Goal: Information Seeking & Learning: Learn about a topic

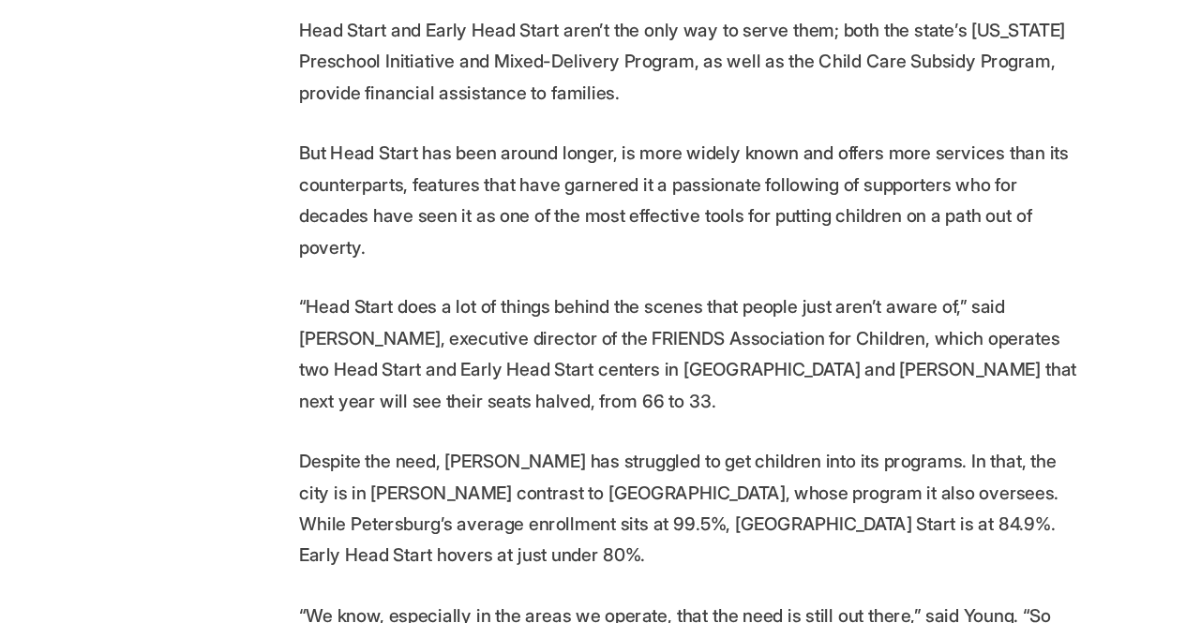
scroll to position [2546, 0]
click at [416, 474] on p "Despite the need, [PERSON_NAME] has struggled to get children into its programs…" at bounding box center [593, 526] width 652 height 105
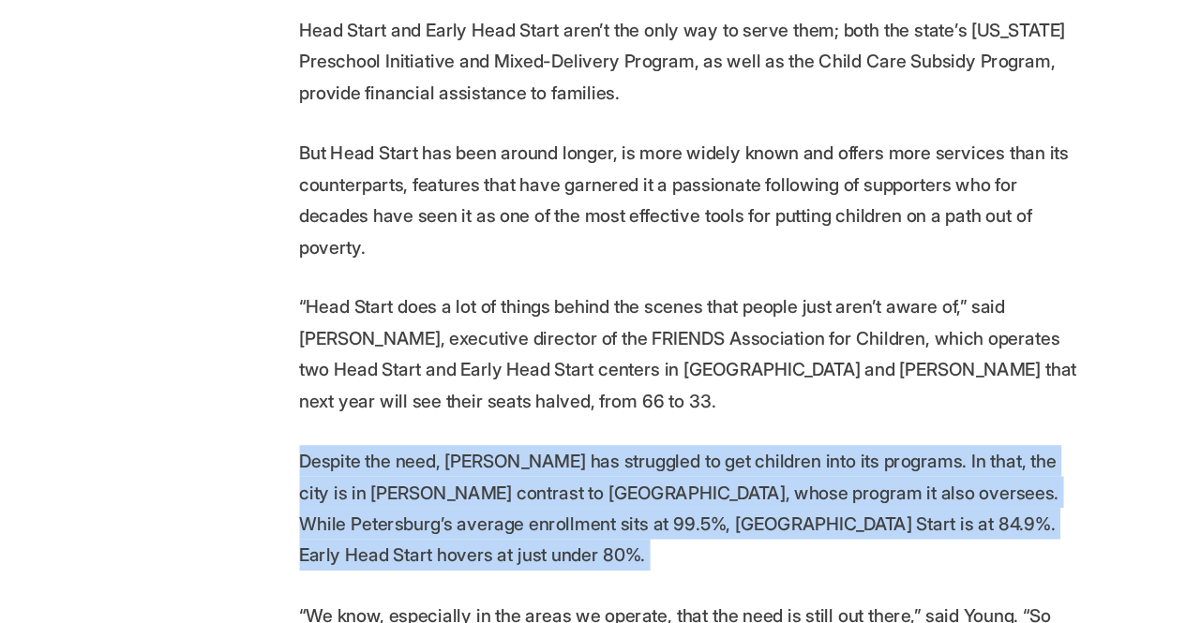
click at [416, 474] on p "Despite the need, [PERSON_NAME] has struggled to get children into its programs…" at bounding box center [593, 526] width 652 height 105
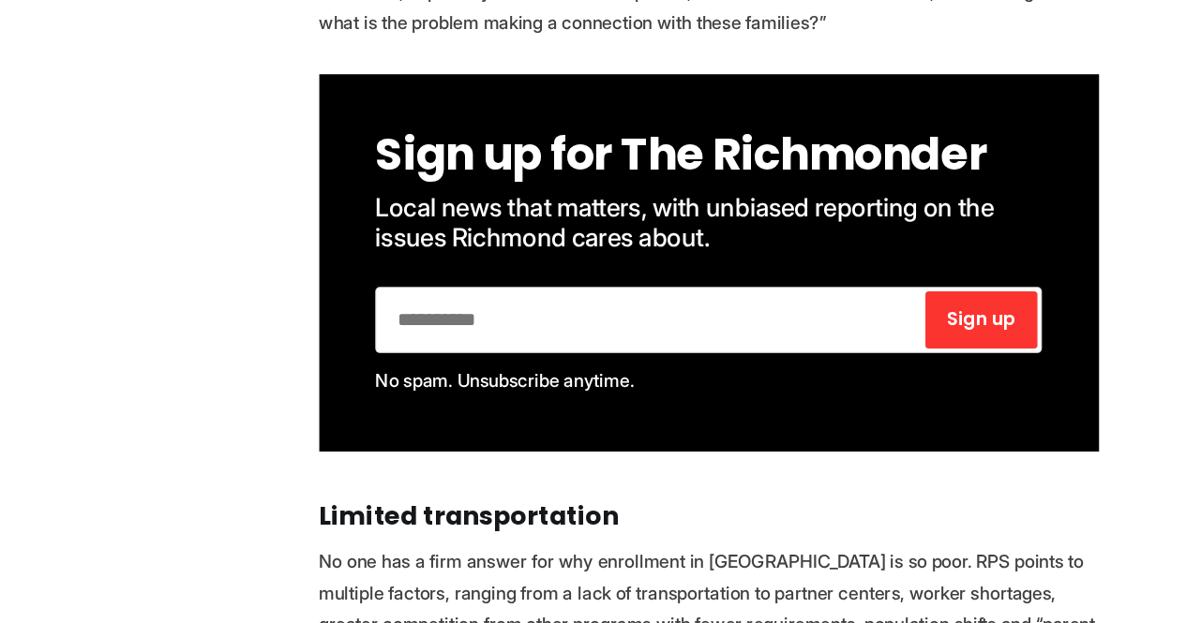
scroll to position [3072, 0]
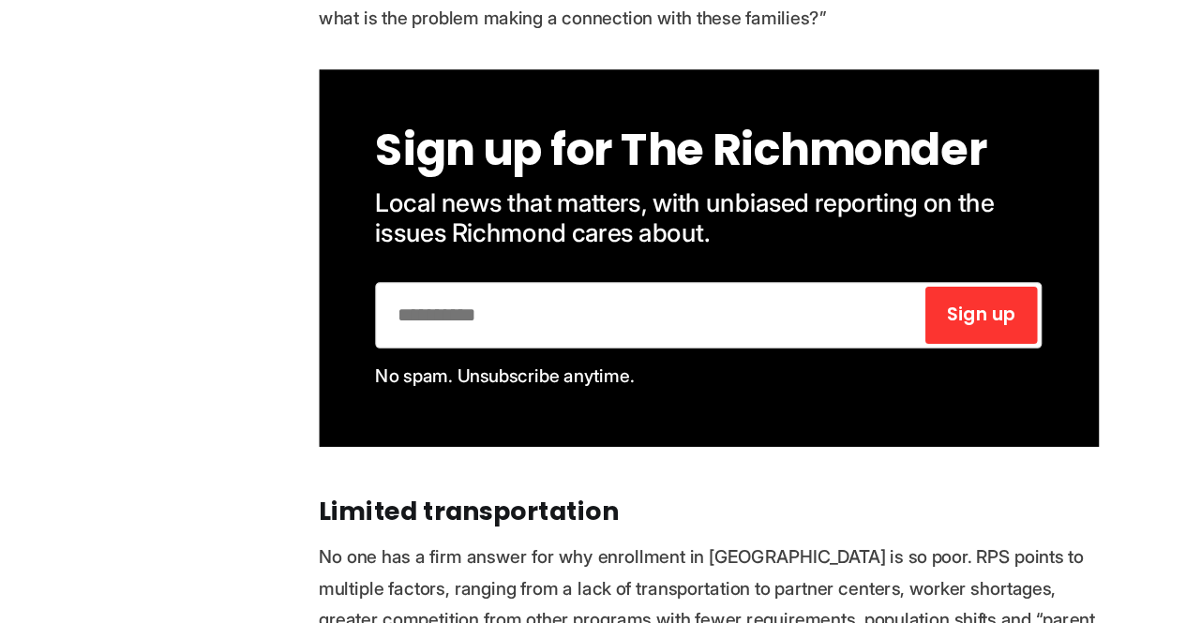
click at [330, 554] on p "No one has a firm answer for why enrollment in [GEOGRAPHIC_DATA] is so poor. RP…" at bounding box center [593, 606] width 652 height 105
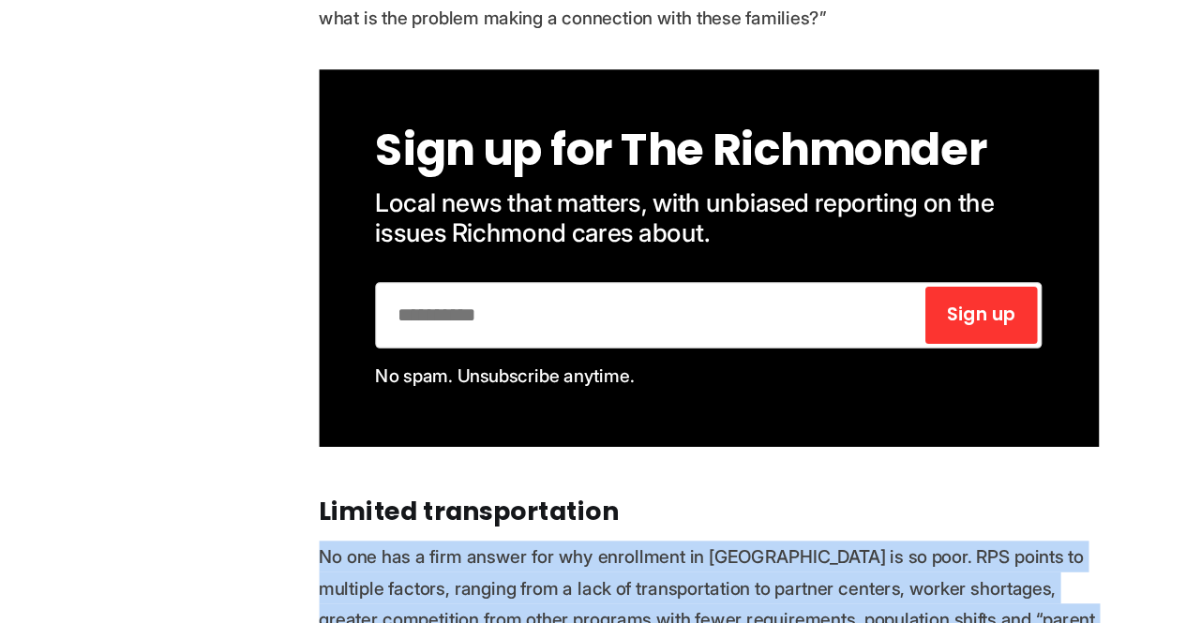
click at [330, 554] on p "No one has a firm answer for why enrollment in [GEOGRAPHIC_DATA] is so poor. RP…" at bounding box center [593, 606] width 652 height 105
copy p "No one has a firm answer for why enrollment in [GEOGRAPHIC_DATA] is so poor. RP…"
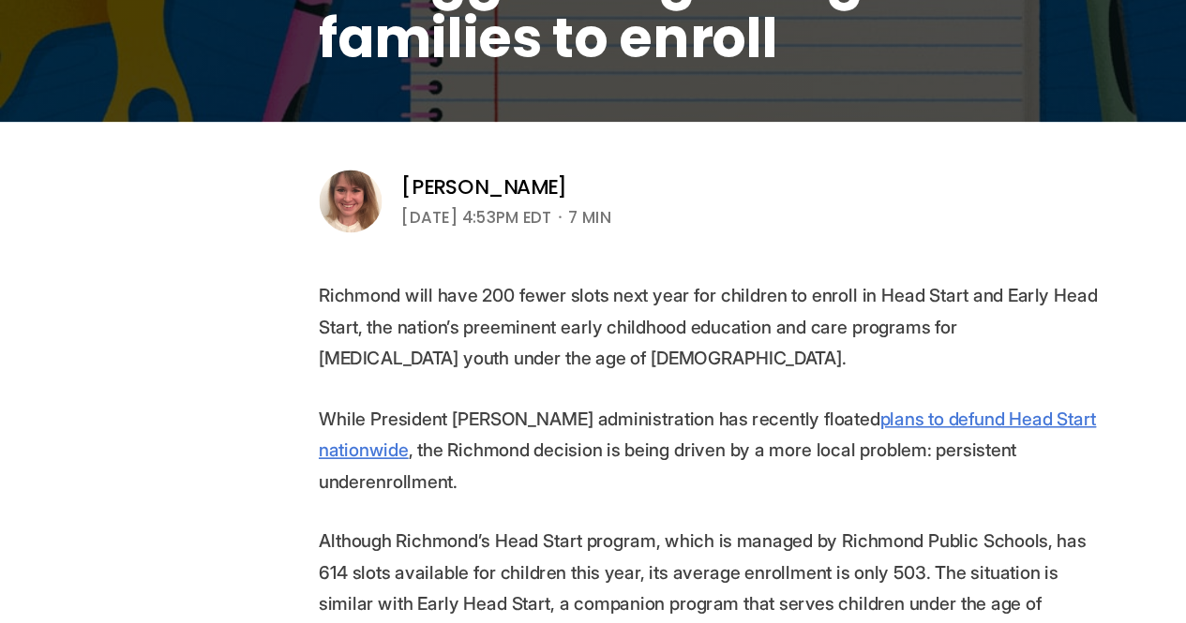
scroll to position [428, 0]
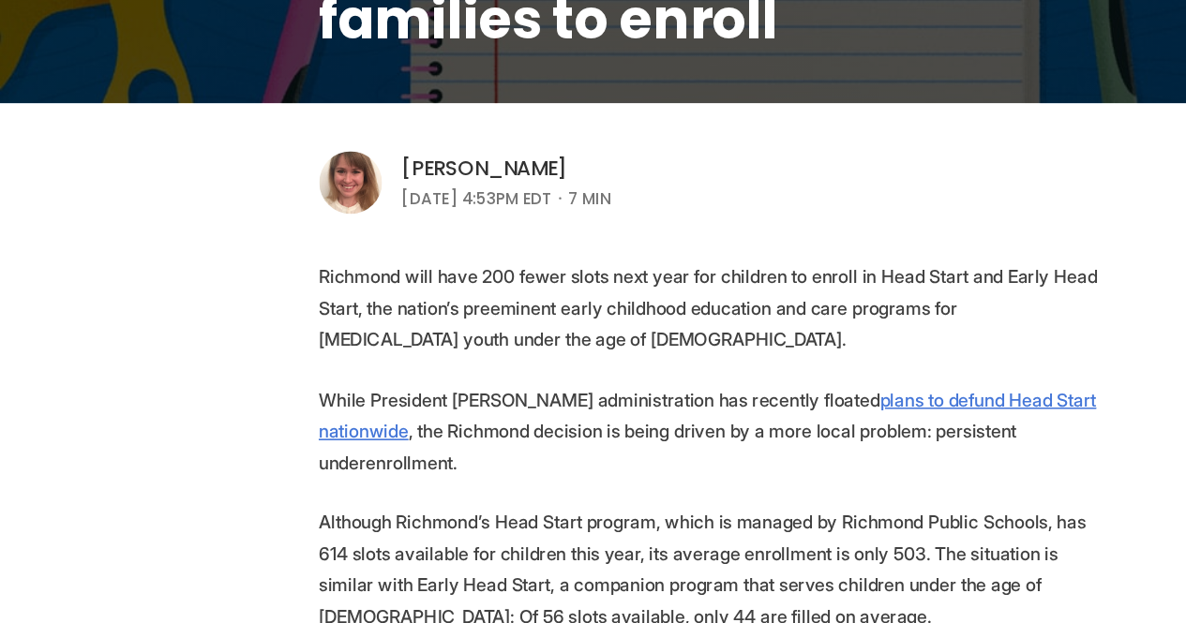
drag, startPoint x: 532, startPoint y: 241, endPoint x: 399, endPoint y: 237, distance: 133.1
click at [399, 237] on div "[PERSON_NAME]" at bounding box center [423, 242] width 175 height 22
copy link "[PERSON_NAME]"
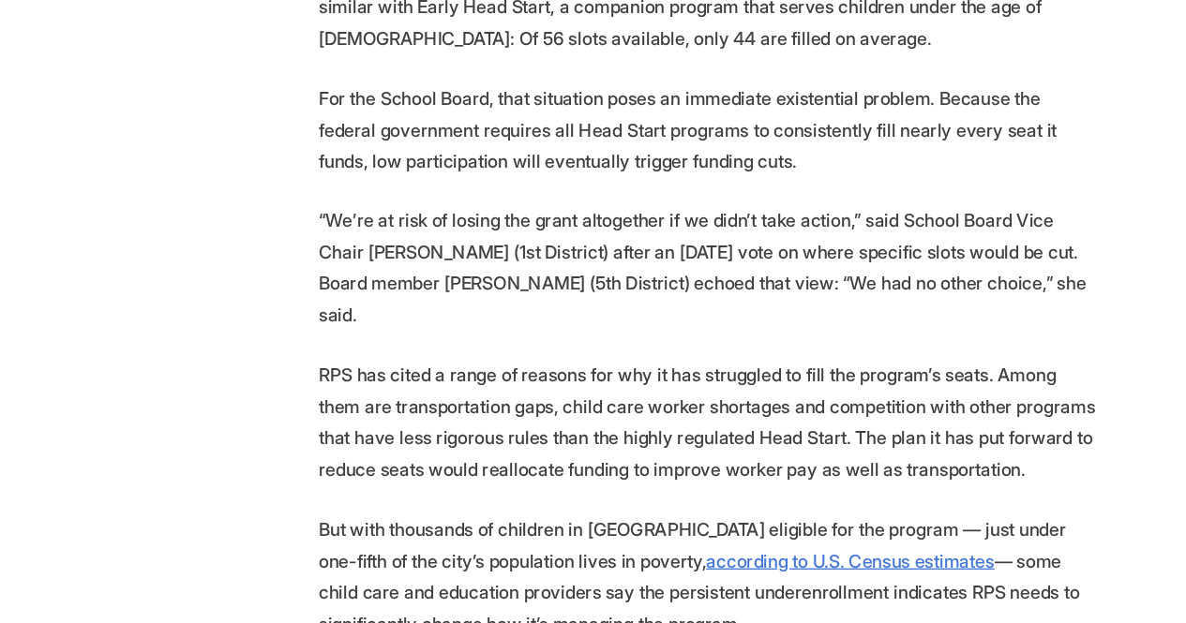
scroll to position [919, 0]
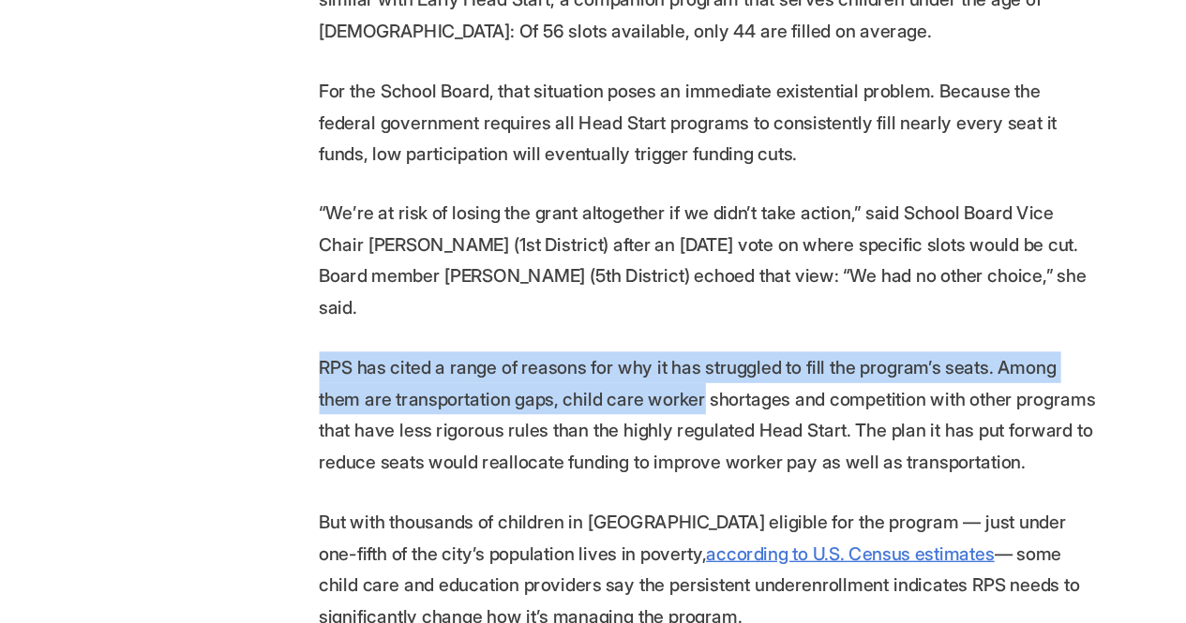
drag, startPoint x: 265, startPoint y: 381, endPoint x: 543, endPoint y: 405, distance: 278.5
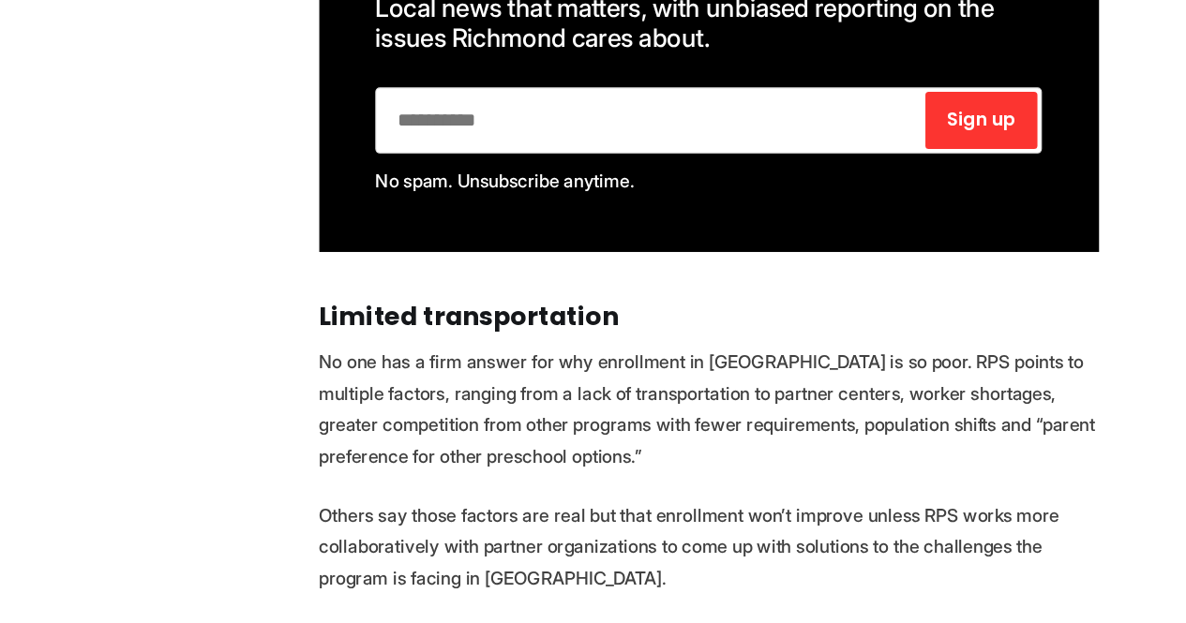
scroll to position [3249, 0]
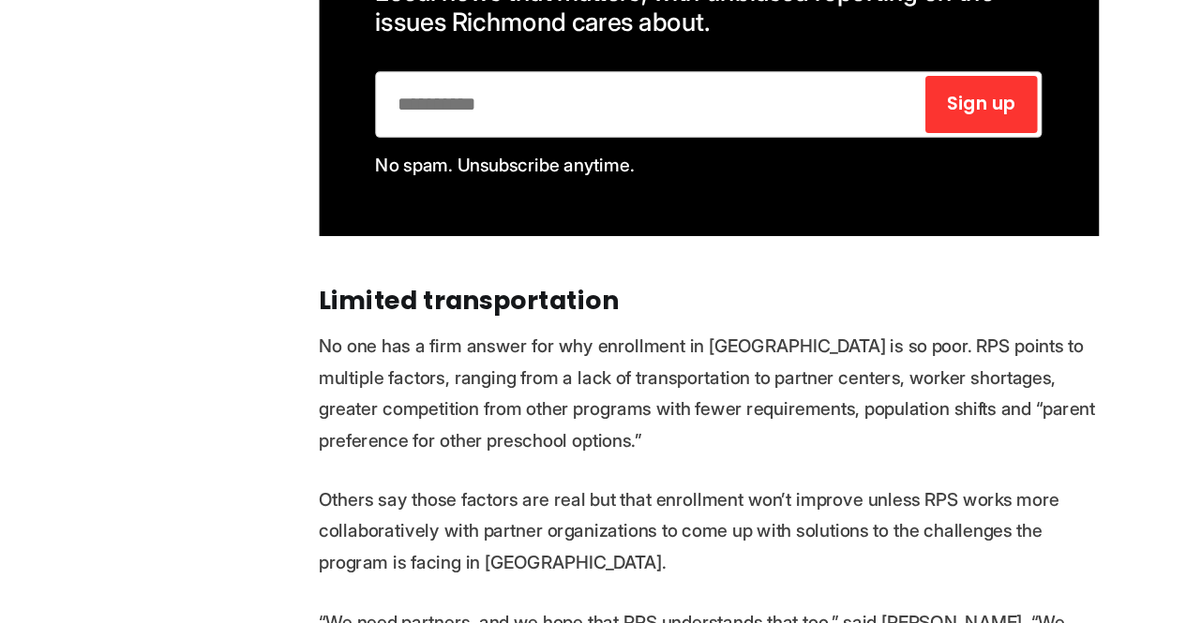
drag, startPoint x: 272, startPoint y: 284, endPoint x: 407, endPoint y: 331, distance: 142.9
click at [407, 378] on p "No one has a firm answer for why enrollment in [GEOGRAPHIC_DATA] is so poor. RP…" at bounding box center [593, 430] width 652 height 105
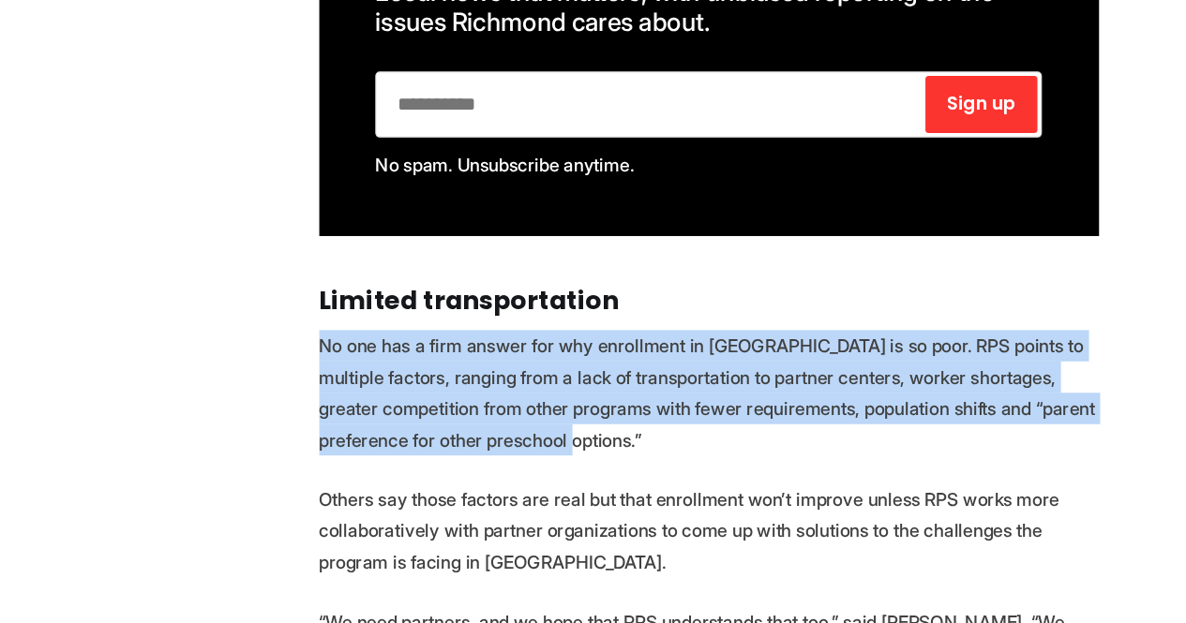
drag, startPoint x: 266, startPoint y: 287, endPoint x: 528, endPoint y: 368, distance: 273.9
click at [528, 378] on p "No one has a firm answer for why enrollment in [GEOGRAPHIC_DATA] is so poor. RP…" at bounding box center [593, 430] width 652 height 105
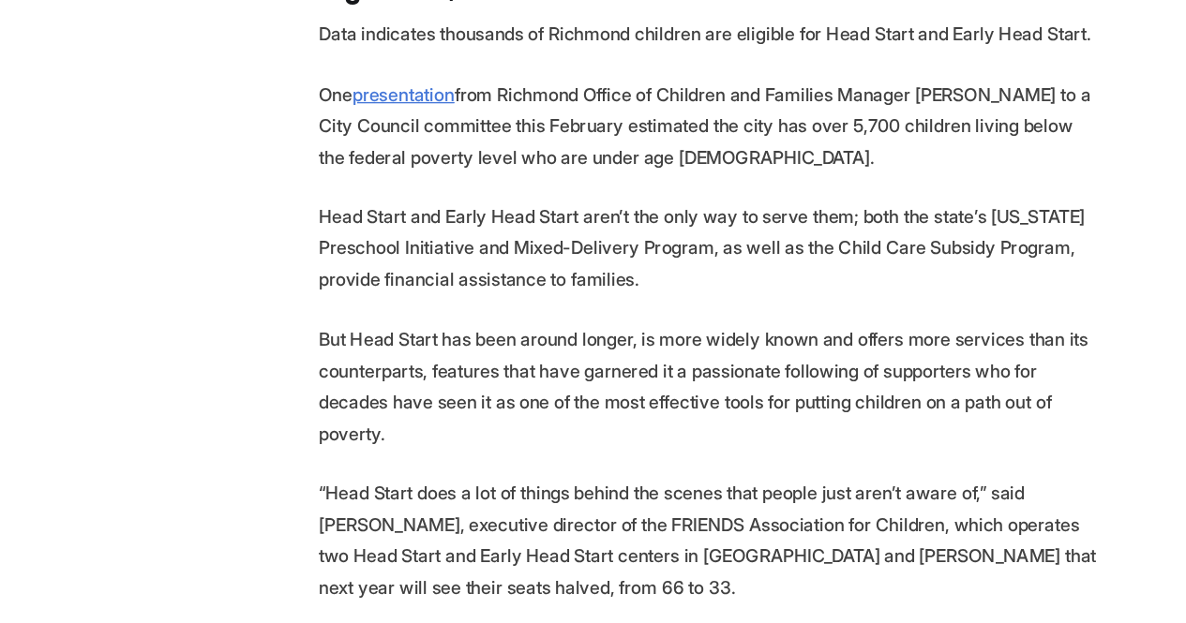
scroll to position [2490, 0]
click at [367, 400] on p "“Head Start does a lot of things behind the scenes that people just aren’t awar…" at bounding box center [593, 452] width 652 height 105
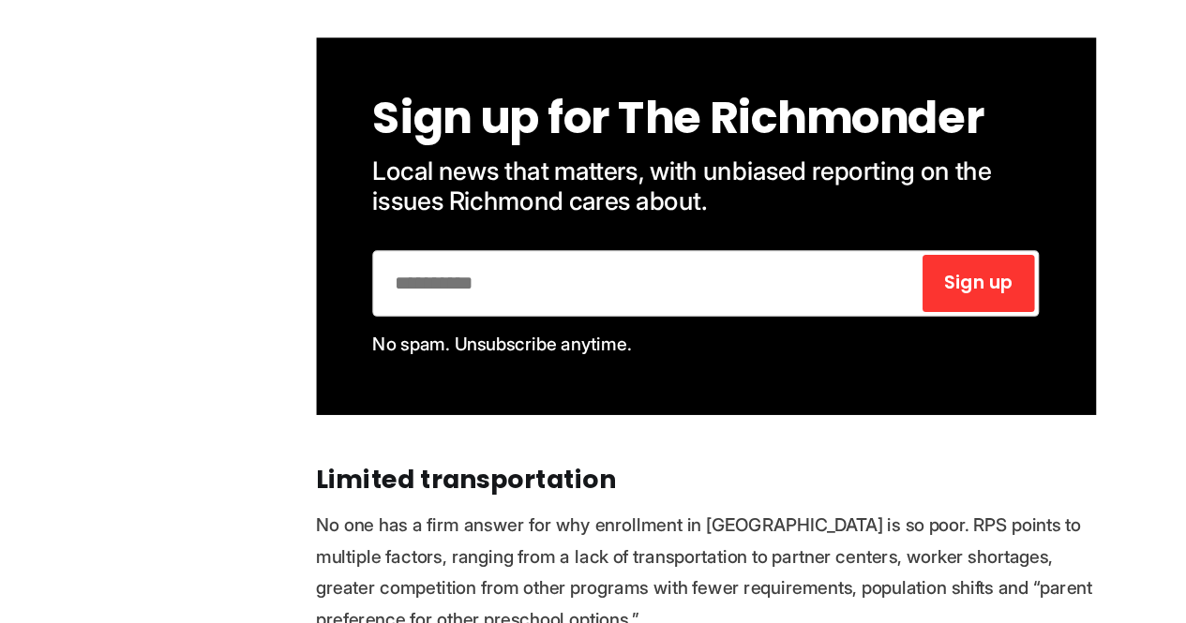
scroll to position [3117, 0]
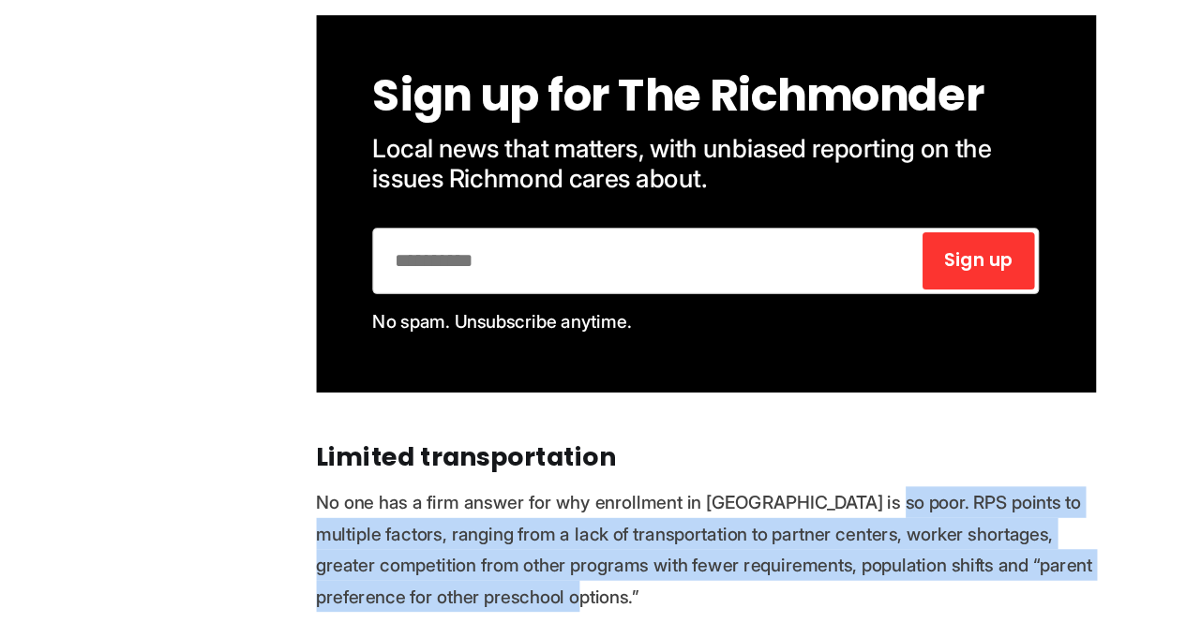
drag, startPoint x: 727, startPoint y: 425, endPoint x: 703, endPoint y: 497, distance: 76.2
click at [703, 509] on p "No one has a firm answer for why enrollment in [GEOGRAPHIC_DATA] is so poor. RP…" at bounding box center [593, 561] width 652 height 105
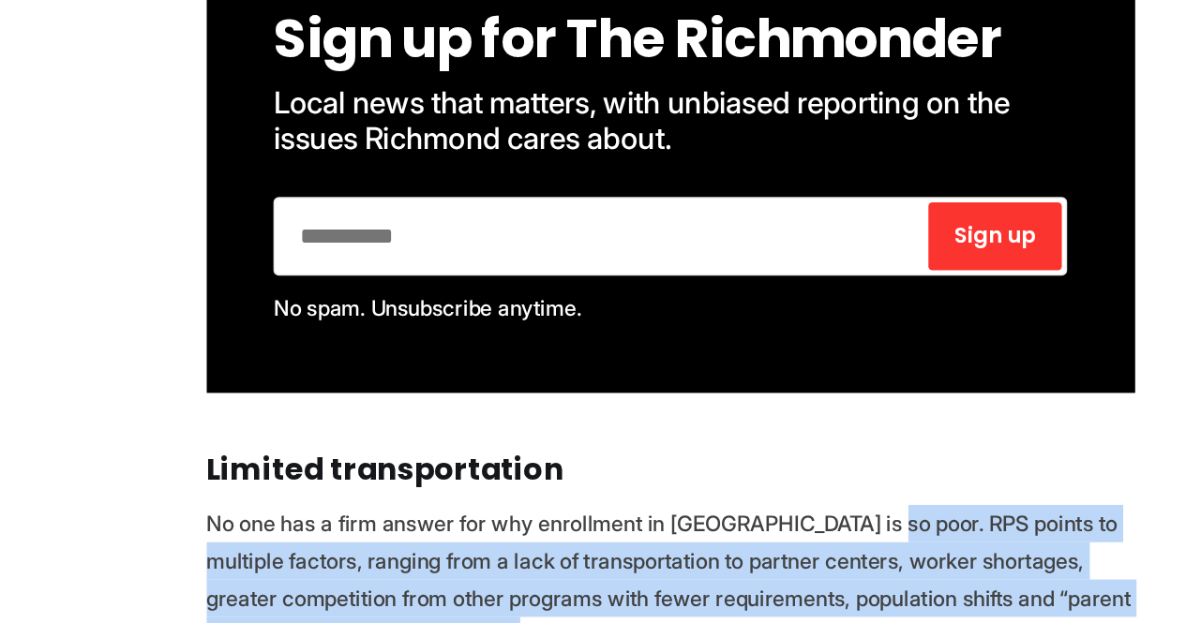
copy p "RPS points to multiple factors, ranging from a lack of transportation to partne…"
